Goal: Obtain resource: Obtain resource

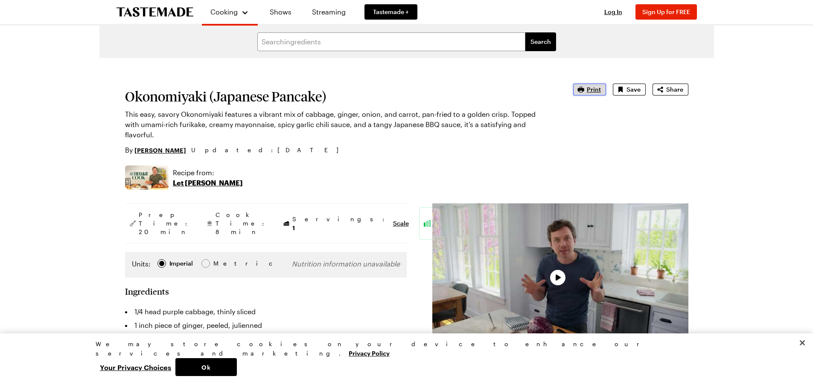
click at [595, 89] on span "Print" at bounding box center [594, 89] width 14 height 9
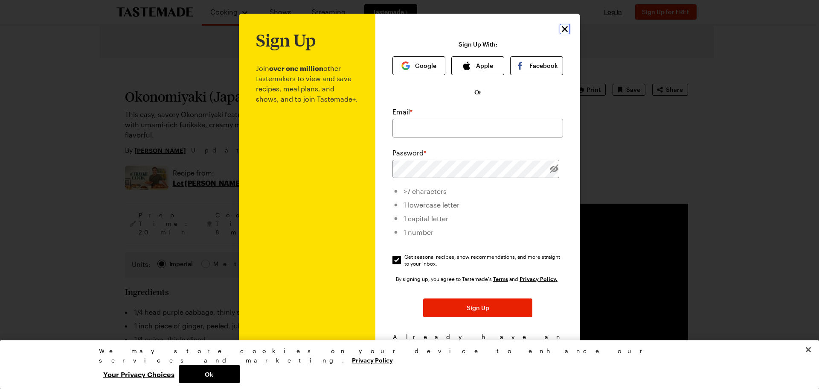
click at [566, 29] on icon "Close" at bounding box center [565, 29] width 10 height 10
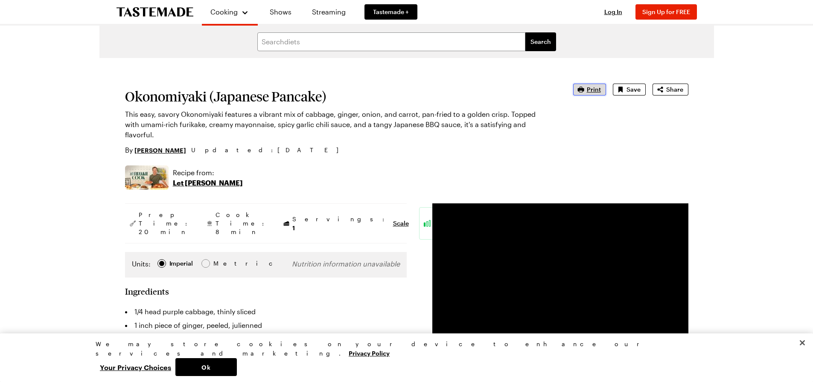
click at [592, 88] on span "Print" at bounding box center [594, 89] width 14 height 9
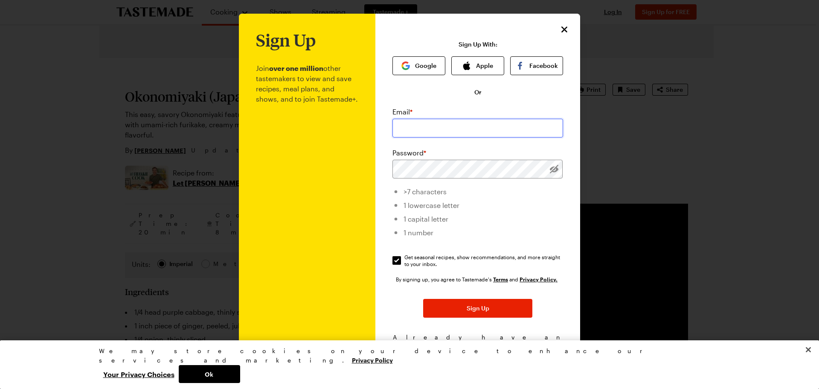
click at [479, 135] on input "email" at bounding box center [478, 128] width 171 height 19
type input "[EMAIL_ADDRESS][DOMAIN_NAME]"
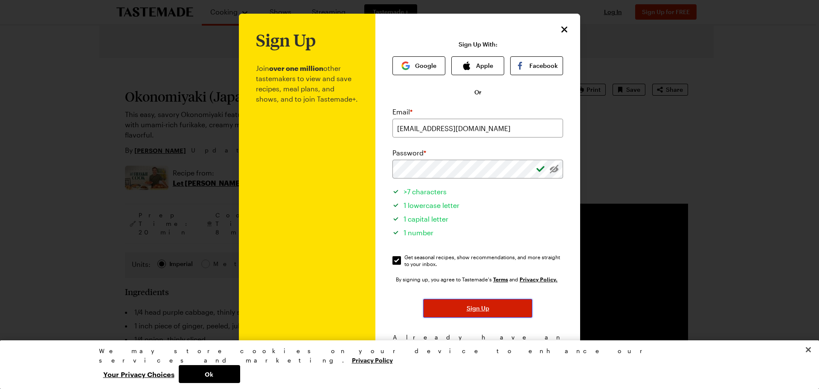
click at [477, 307] on span "Sign Up" at bounding box center [478, 308] width 23 height 9
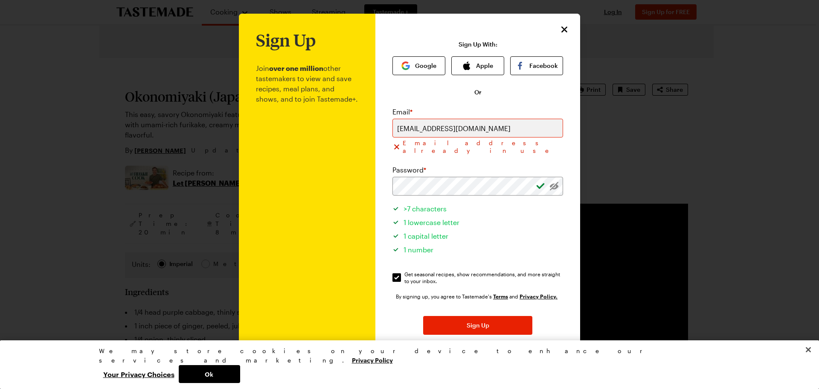
click at [516, 359] on span "Log In!" at bounding box center [519, 363] width 20 height 9
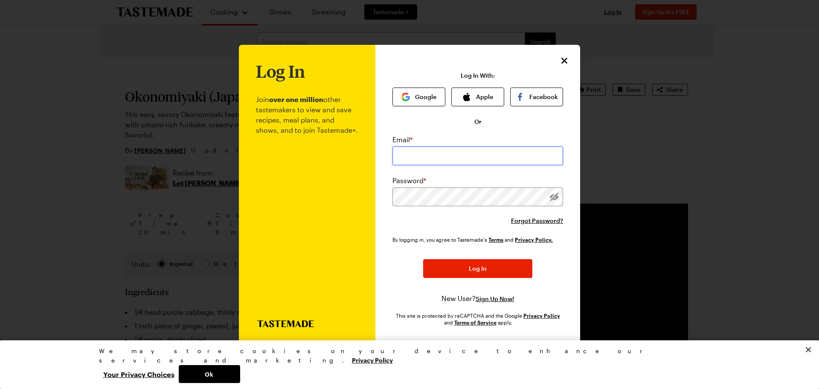
click at [403, 151] on input "email" at bounding box center [478, 155] width 171 height 19
type input "[EMAIL_ADDRESS][DOMAIN_NAME]"
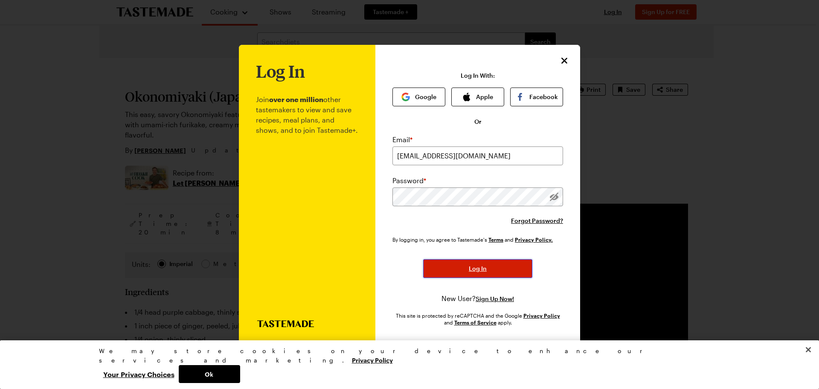
click at [477, 266] on span "Log In" at bounding box center [478, 268] width 18 height 9
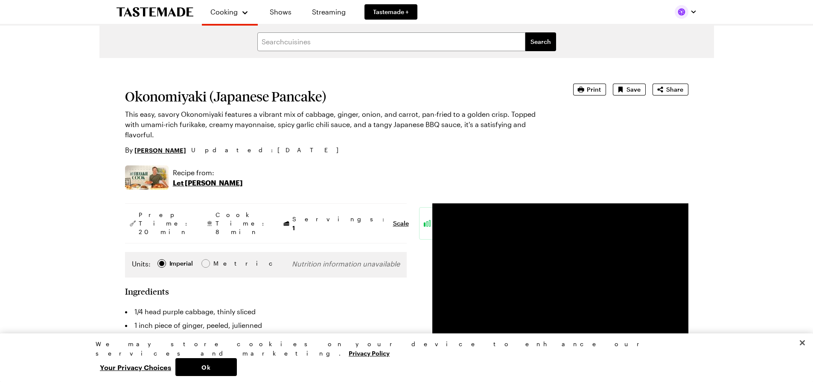
type textarea "x"
